Goal: Check status: Check status

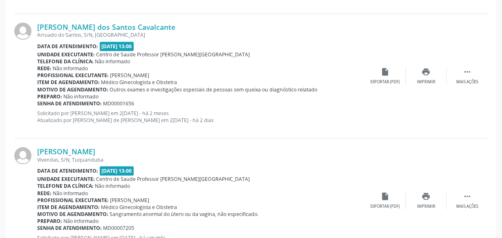
click at [247, 176] on div "Unidade executante: Centro de Saude Professor [PERSON_NAME][GEOGRAPHIC_DATA]" at bounding box center [201, 179] width 328 height 7
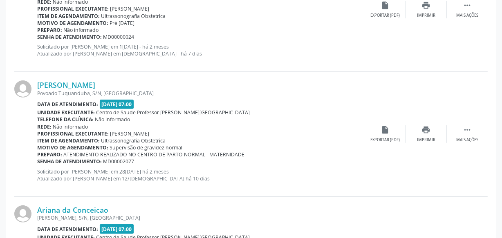
scroll to position [105, 0]
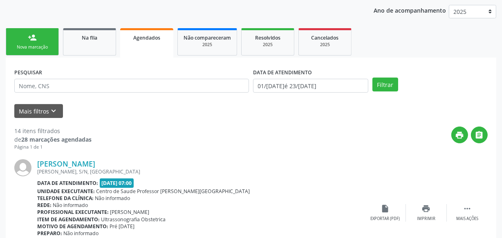
click at [33, 44] on div "Nova marcação" at bounding box center [32, 47] width 41 height 6
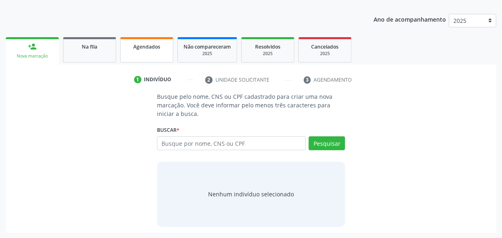
click at [132, 42] on div "Agendados" at bounding box center [146, 46] width 41 height 9
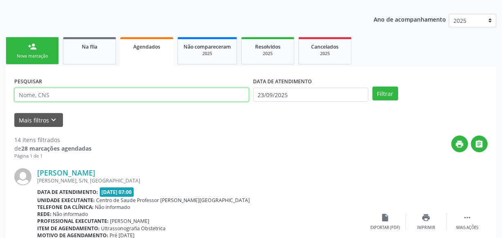
click at [126, 93] on input "text" at bounding box center [131, 95] width 234 height 14
click at [372, 87] on button "Filtrar" at bounding box center [385, 94] width 26 height 14
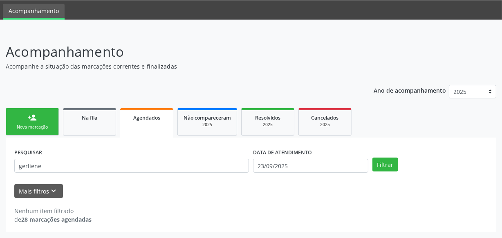
scroll to position [25, 0]
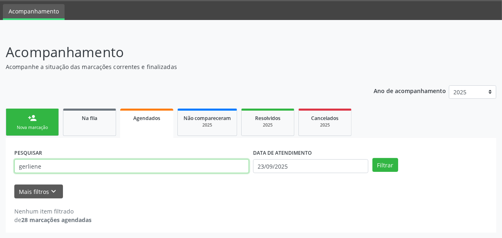
drag, startPoint x: 39, startPoint y: 169, endPoint x: 0, endPoint y: 169, distance: 39.2
click at [0, 169] on div "Acompanhamento Acompanhe a situação das marcações correntes e finalizadas Relat…" at bounding box center [251, 134] width 502 height 207
type input "maria"
click at [372, 158] on button "Filtrar" at bounding box center [385, 165] width 26 height 14
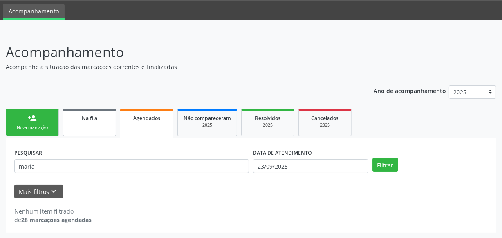
click at [75, 123] on link "Na fila" at bounding box center [89, 122] width 53 height 27
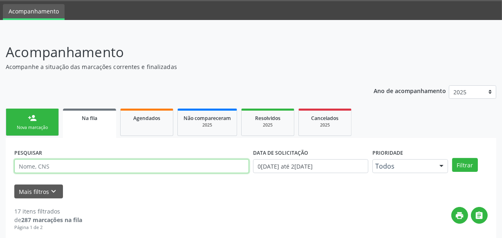
click at [71, 163] on input "text" at bounding box center [131, 166] width 234 height 14
type input "gerliene"
click at [452, 158] on button "Filtrar" at bounding box center [465, 165] width 26 height 14
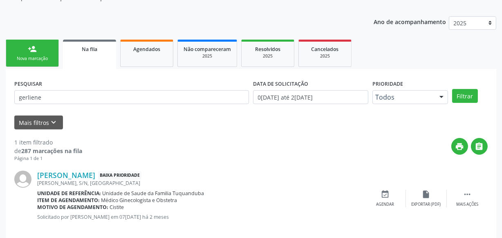
scroll to position [105, 0]
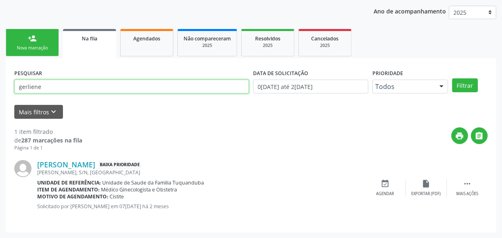
drag, startPoint x: 20, startPoint y: 89, endPoint x: 0, endPoint y: 89, distance: 19.6
click at [0, 89] on div "Acompanhamento Acompanhe a situação das marcações correntes e finalizadas Relat…" at bounding box center [251, 95] width 502 height 287
click at [452, 78] on button "Filtrar" at bounding box center [465, 85] width 26 height 14
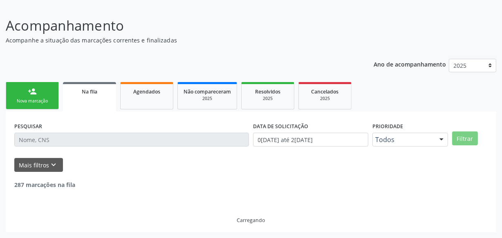
scroll to position [51, 0]
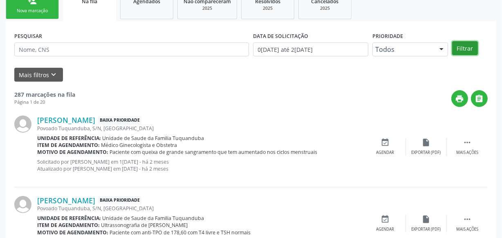
click at [459, 45] on button "Filtrar" at bounding box center [465, 48] width 26 height 14
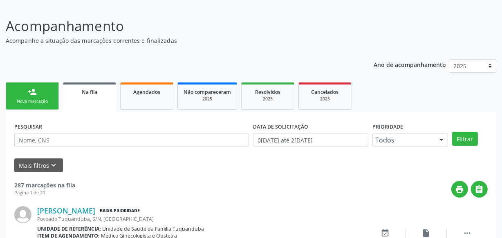
scroll to position [142, 0]
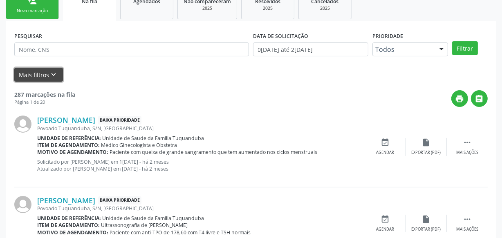
click at [49, 76] on icon "keyboard_arrow_down" at bounding box center [53, 74] width 9 height 9
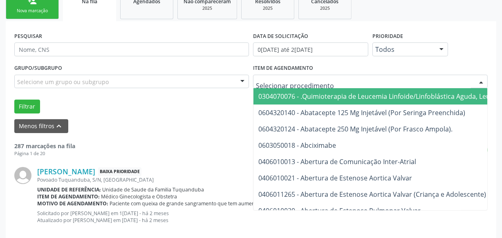
click at [361, 82] on div at bounding box center [370, 82] width 234 height 14
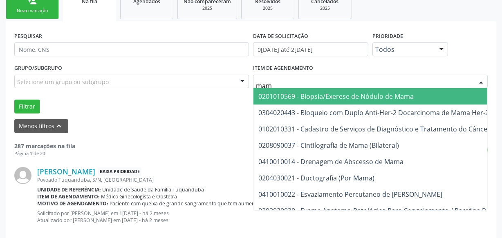
type input "mamo"
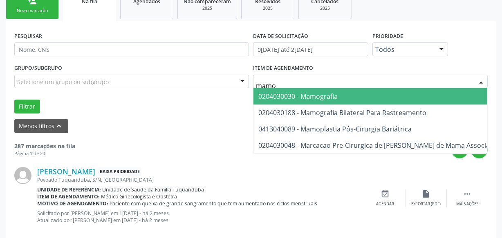
click at [371, 95] on span "0204030030 - Mamografia" at bounding box center [399, 96] width 293 height 16
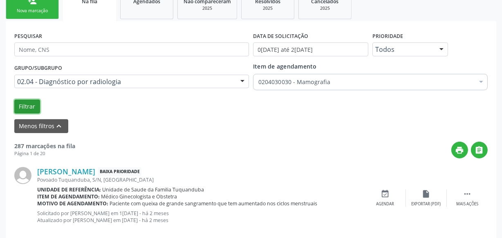
click at [32, 105] on button "Filtrar" at bounding box center [27, 107] width 26 height 14
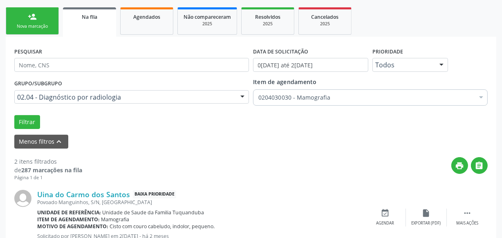
scroll to position [118, 0]
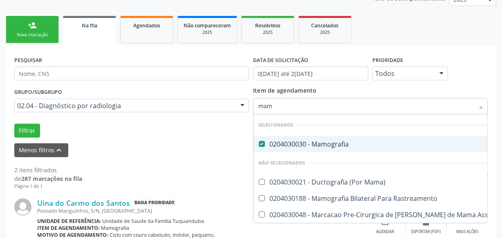
type input "mamo"
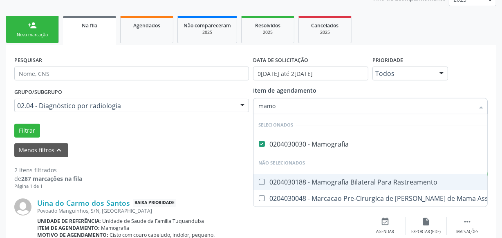
click at [259, 181] on Rastreamento at bounding box center [262, 182] width 6 height 6
click at [259, 181] on Rastreamento "checkbox" at bounding box center [255, 181] width 5 height 5
checkbox Rastreamento "true"
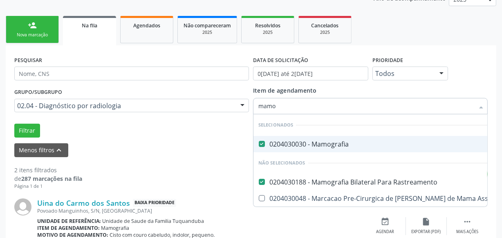
drag, startPoint x: 143, startPoint y: 133, endPoint x: 135, endPoint y: 134, distance: 8.3
click at [144, 134] on div "Filtrar" at bounding box center [250, 131] width 477 height 14
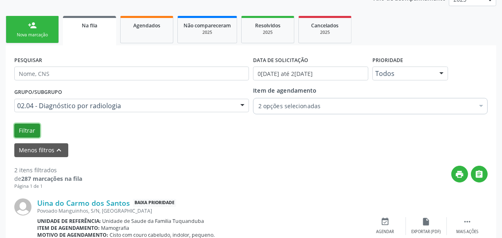
click at [37, 131] on button "Filtrar" at bounding box center [27, 131] width 26 height 14
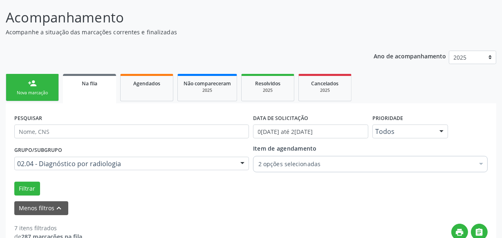
scroll to position [74, 0]
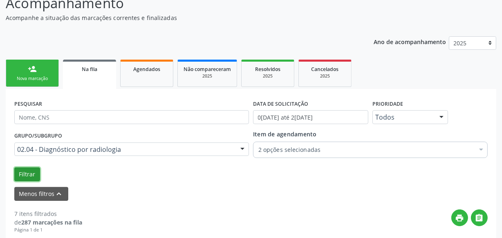
click at [31, 172] on button "Filtrar" at bounding box center [27, 174] width 26 height 14
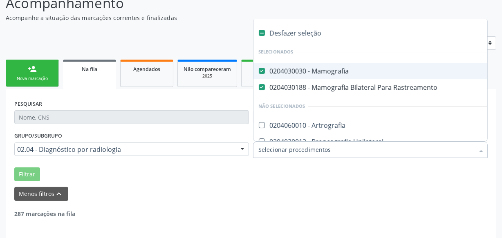
click at [334, 156] on div at bounding box center [370, 150] width 234 height 16
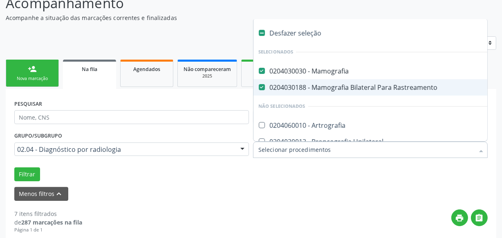
drag, startPoint x: 261, startPoint y: 87, endPoint x: 261, endPoint y: 76, distance: 11.0
click at [261, 87] on Rastreamento at bounding box center [262, 87] width 6 height 6
click at [259, 87] on Rastreamento "checkbox" at bounding box center [255, 87] width 5 height 5
checkbox Rastreamento "false"
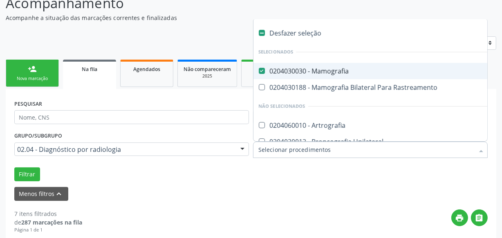
click at [262, 74] on span "0204030030 - Mamografia" at bounding box center [427, 71] width 348 height 16
checkbox Mamografia "false"
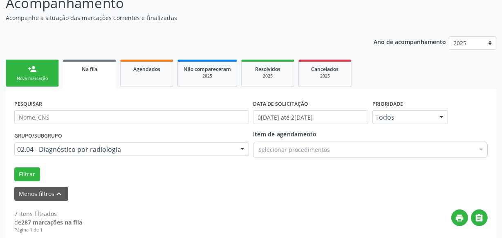
click at [118, 176] on div "Filtrar" at bounding box center [250, 174] width 477 height 14
click at [27, 173] on button "Filtrar" at bounding box center [27, 174] width 26 height 14
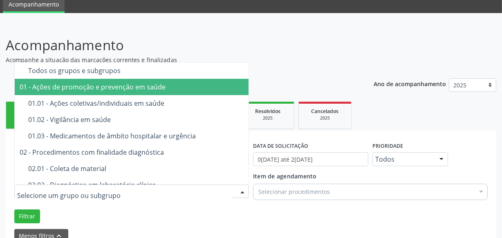
scroll to position [0, 0]
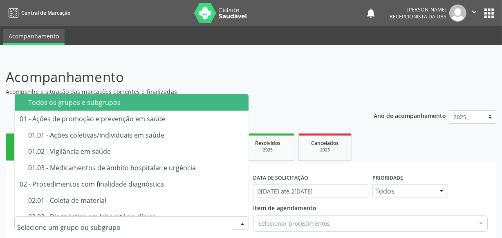
drag, startPoint x: 80, startPoint y: 102, endPoint x: 83, endPoint y: 110, distance: 8.8
click at [79, 102] on div "Todos os grupos e subgrupos" at bounding box center [166, 102] width 276 height 7
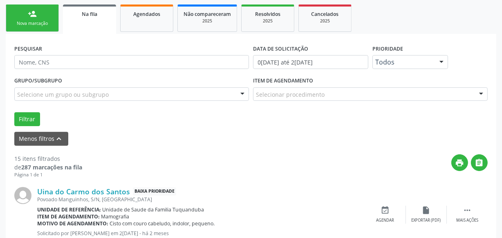
scroll to position [185, 0]
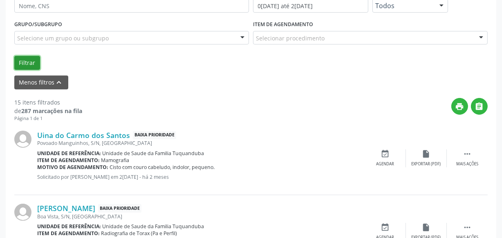
click at [31, 64] on button "Filtrar" at bounding box center [27, 63] width 26 height 14
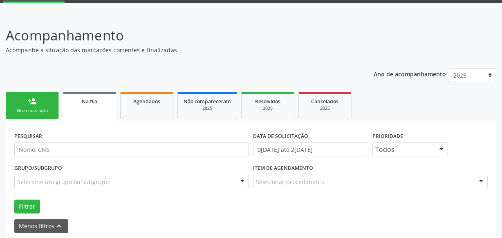
scroll to position [37, 0]
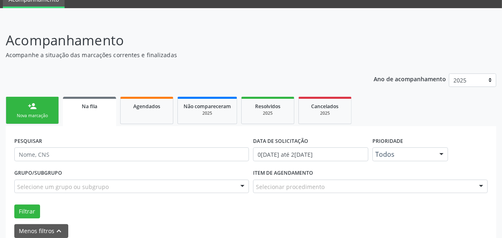
click at [40, 100] on link "person_add Nova marcação" at bounding box center [32, 110] width 53 height 27
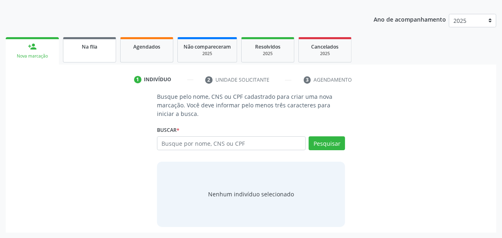
click at [96, 59] on link "Na fila" at bounding box center [89, 49] width 53 height 25
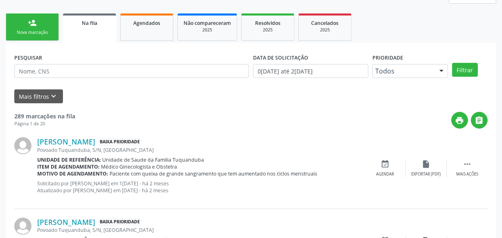
scroll to position [134, 0]
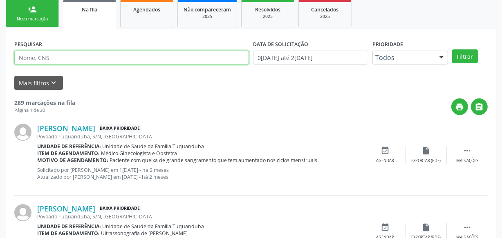
click at [131, 57] on input "text" at bounding box center [131, 58] width 234 height 14
type input "adeildo"
click at [452, 49] on button "Filtrar" at bounding box center [465, 56] width 26 height 14
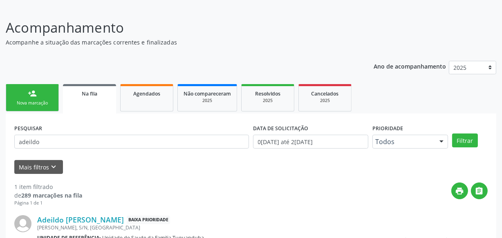
scroll to position [37, 0]
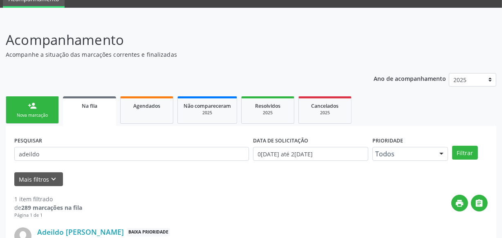
click at [42, 110] on link "person_add Nova marcação" at bounding box center [32, 109] width 53 height 27
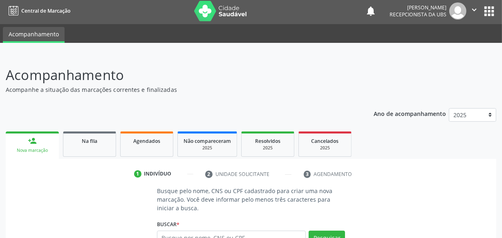
scroll to position [0, 0]
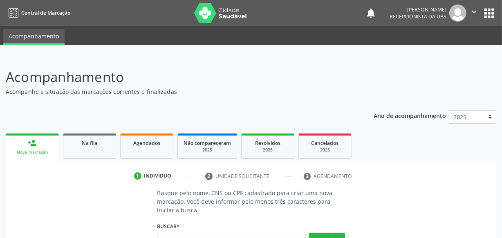
click at [468, 16] on button "" at bounding box center [474, 12] width 16 height 17
click at [444, 49] on link "Sair" at bounding box center [453, 49] width 56 height 11
